Goal: Find specific fact: Find specific fact

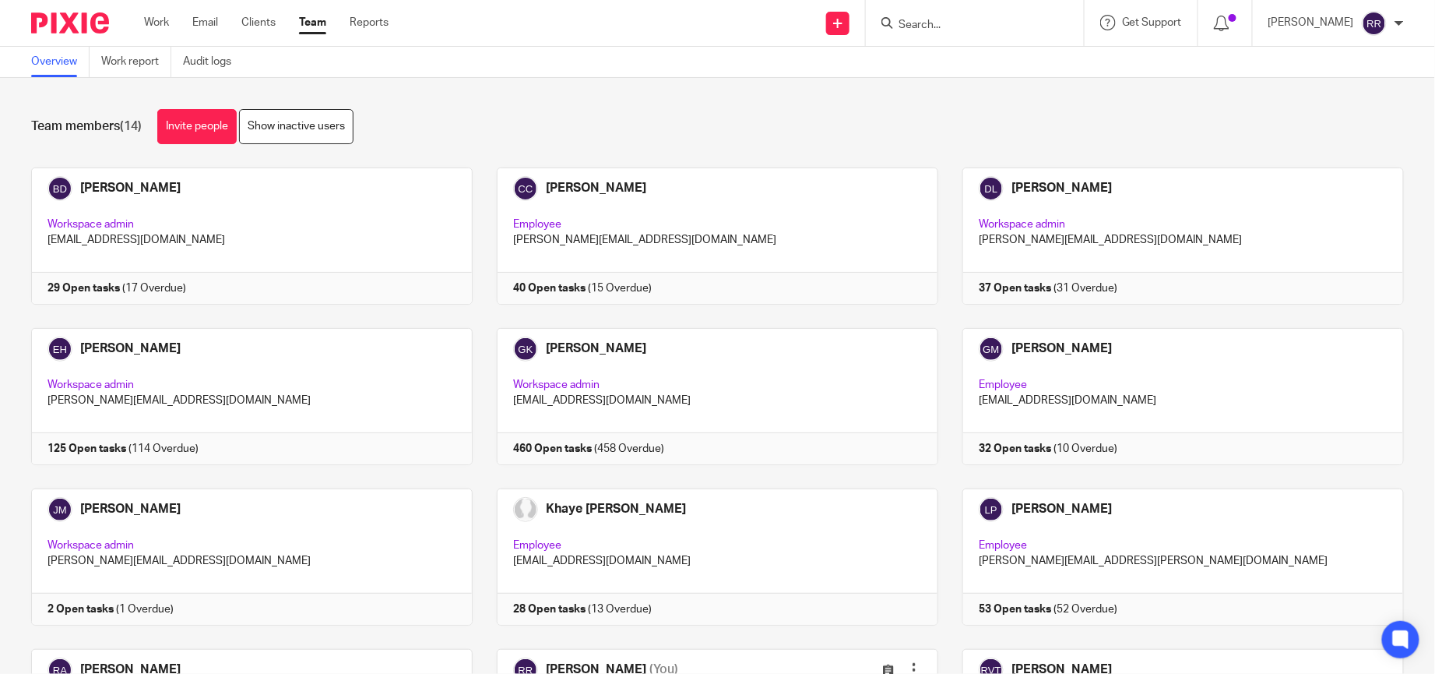
click at [972, 11] on div at bounding box center [975, 23] width 218 height 46
click at [1000, 19] on input "Search" at bounding box center [967, 26] width 140 height 14
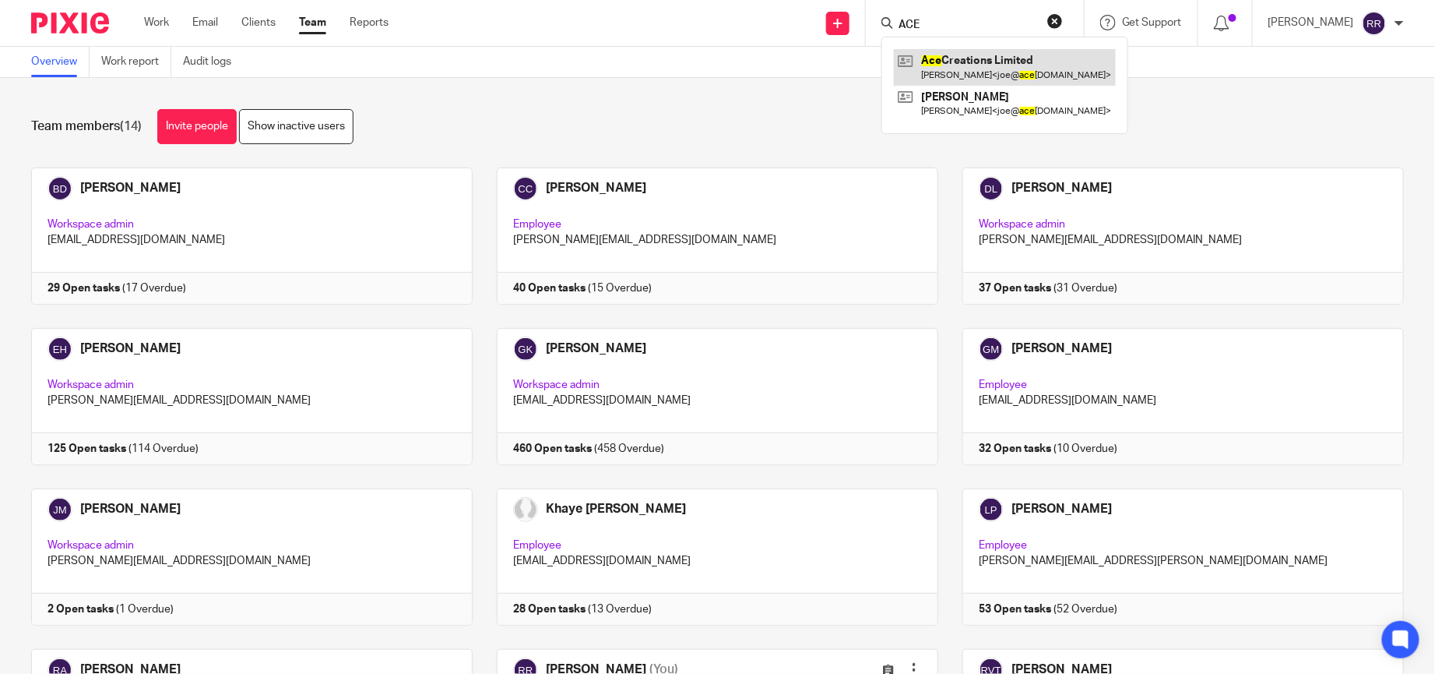
type input "ACE"
click at [1005, 64] on link at bounding box center [1005, 67] width 222 height 36
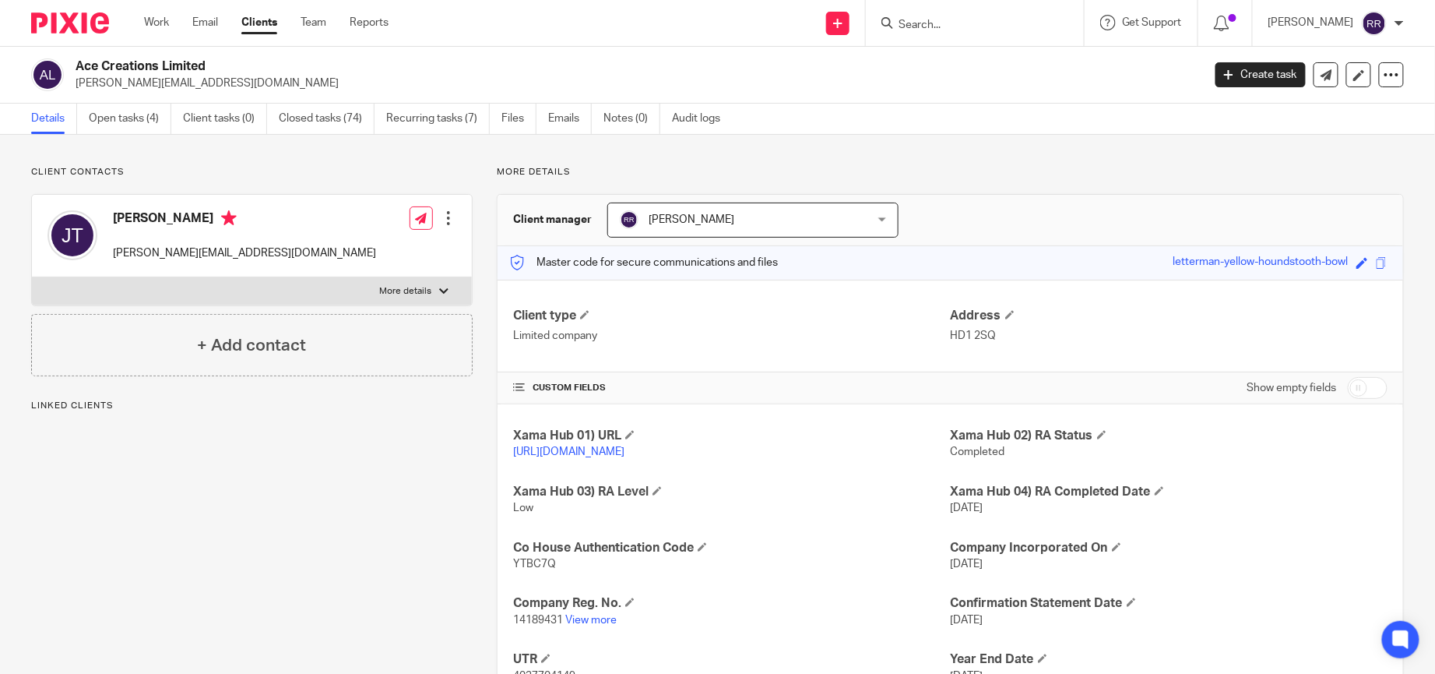
scroll to position [138, 0]
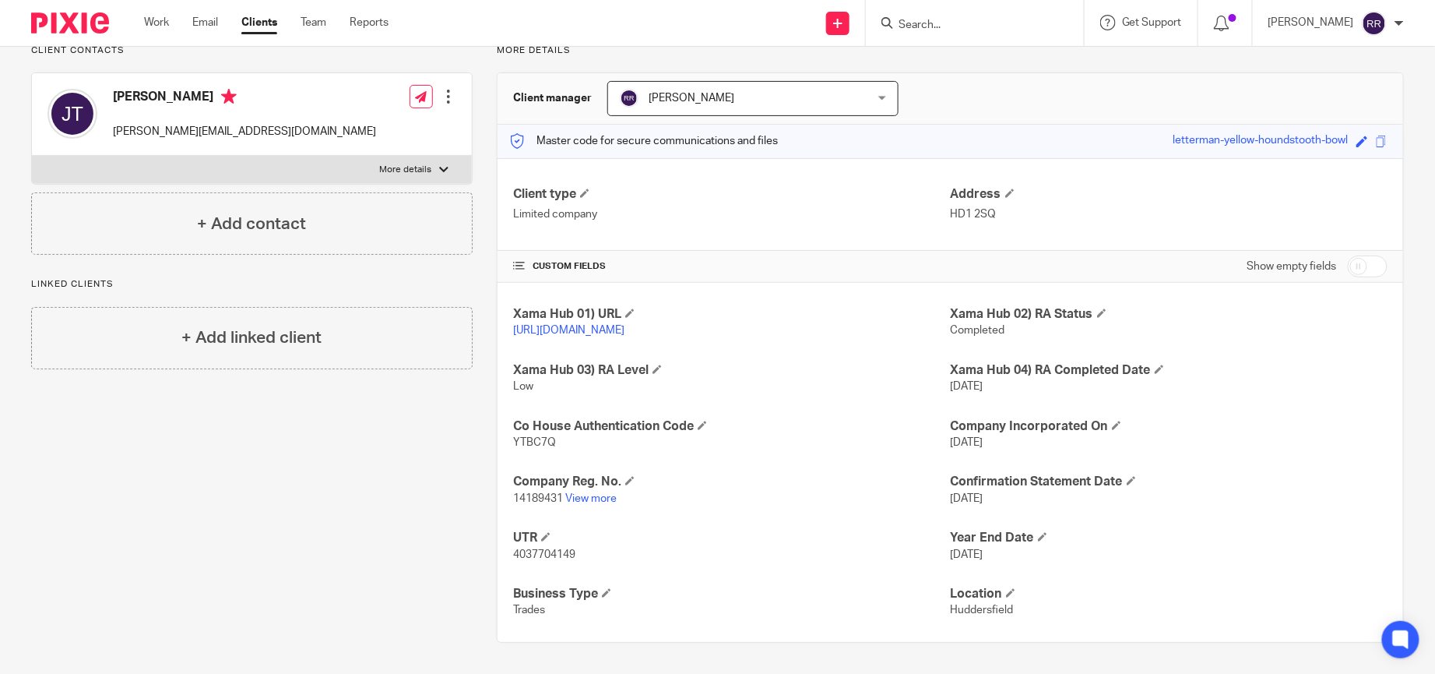
click at [516, 498] on span "14189431" at bounding box center [538, 498] width 50 height 11
copy p "14189431"
